Goal: Navigation & Orientation: Find specific page/section

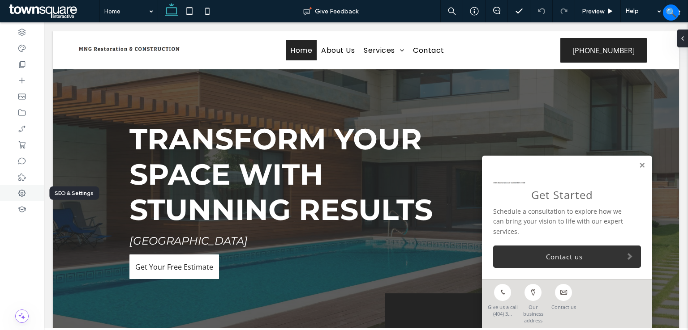
click at [21, 195] on icon at bounding box center [21, 193] width 9 height 9
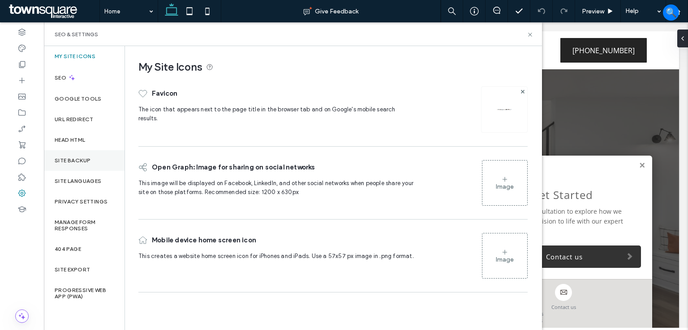
drag, startPoint x: 77, startPoint y: 154, endPoint x: 83, endPoint y: 156, distance: 6.0
click at [77, 154] on div "Site Backup" at bounding box center [84, 160] width 81 height 21
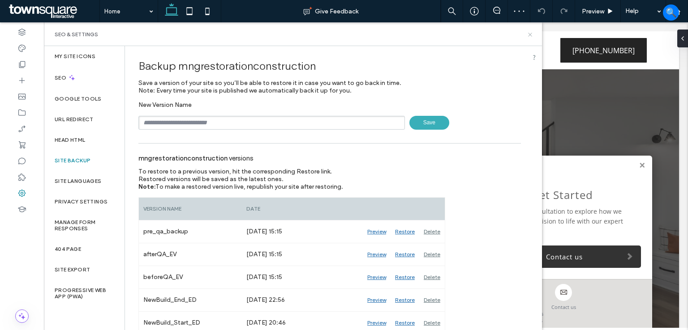
click at [526, 34] on div "SEO & Settings" at bounding box center [293, 34] width 476 height 7
drag, startPoint x: 532, startPoint y: 34, endPoint x: 488, endPoint y: 12, distance: 49.4
click at [532, 34] on icon at bounding box center [529, 34] width 7 height 7
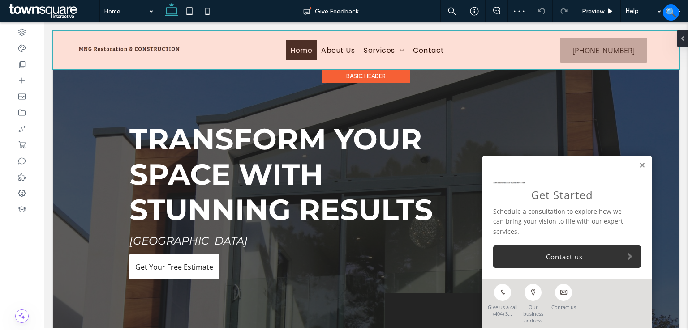
click at [566, 41] on div at bounding box center [366, 50] width 626 height 38
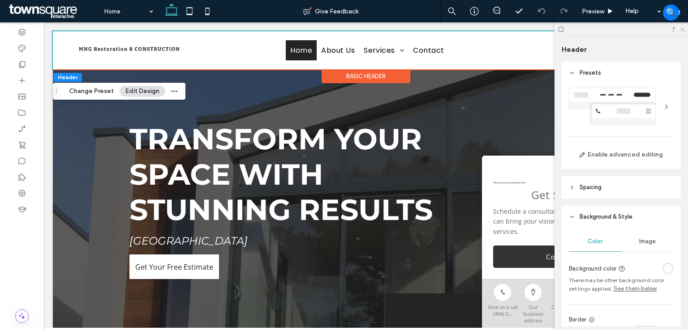
click at [683, 29] on icon at bounding box center [682, 29] width 6 height 6
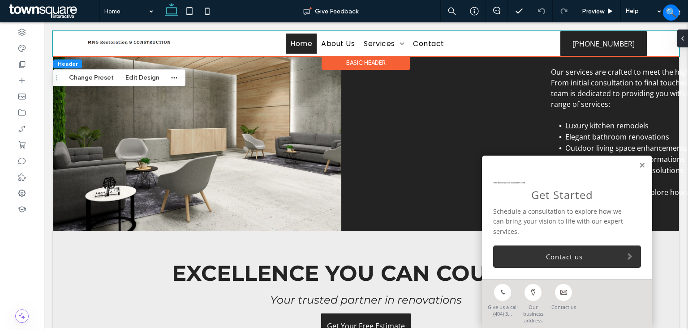
scroll to position [658, 0]
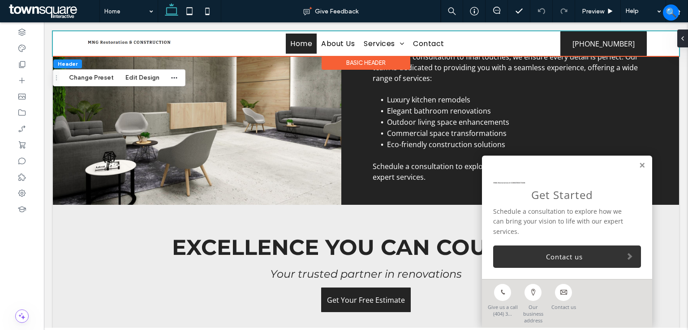
drag, startPoint x: 633, startPoint y: 172, endPoint x: 626, endPoint y: 173, distance: 7.7
click at [638, 170] on link at bounding box center [641, 166] width 7 height 8
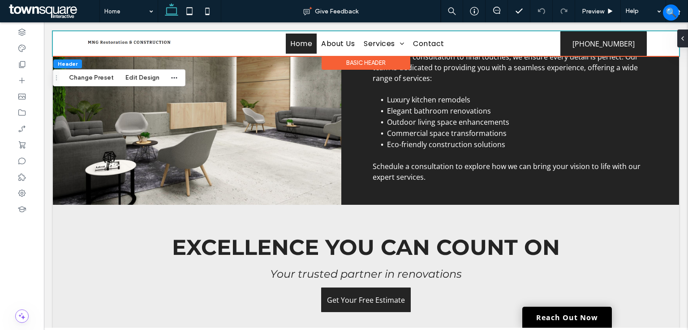
click at [50, 7] on span at bounding box center [53, 11] width 93 height 18
